Goal: Transaction & Acquisition: Purchase product/service

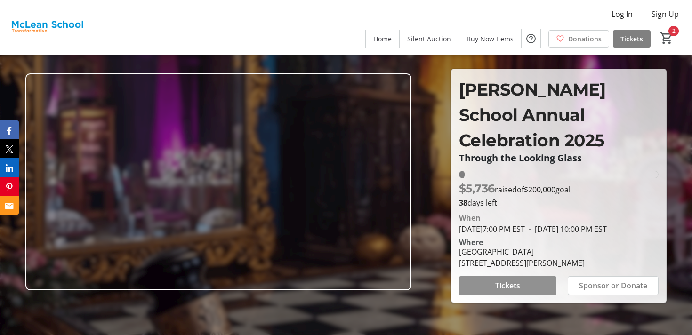
click at [486, 282] on span at bounding box center [507, 285] width 97 height 23
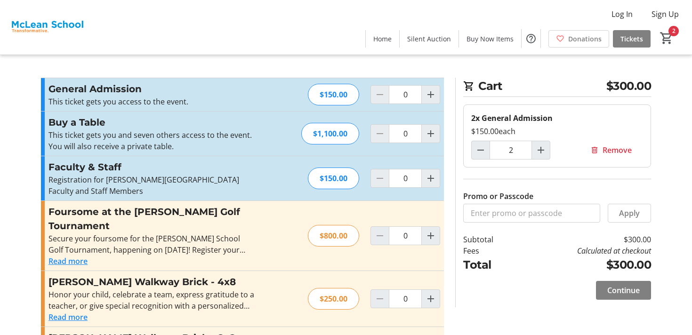
type input "2"
click at [500, 202] on tr-form-field "Promo or Passcode" at bounding box center [531, 207] width 137 height 32
click at [499, 214] on input "Promo or Passcode" at bounding box center [531, 213] width 137 height 19
paste input "McLeanFacultyorStaffGuest2022"
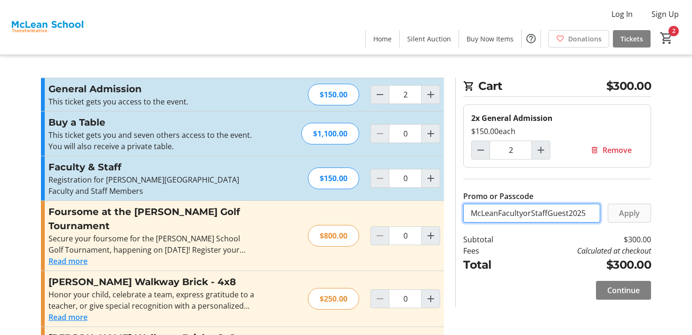
type input "McLeanFacultyorStaffGuest2025"
click at [615, 210] on span at bounding box center [629, 213] width 42 height 23
